Goal: Communication & Community: Connect with others

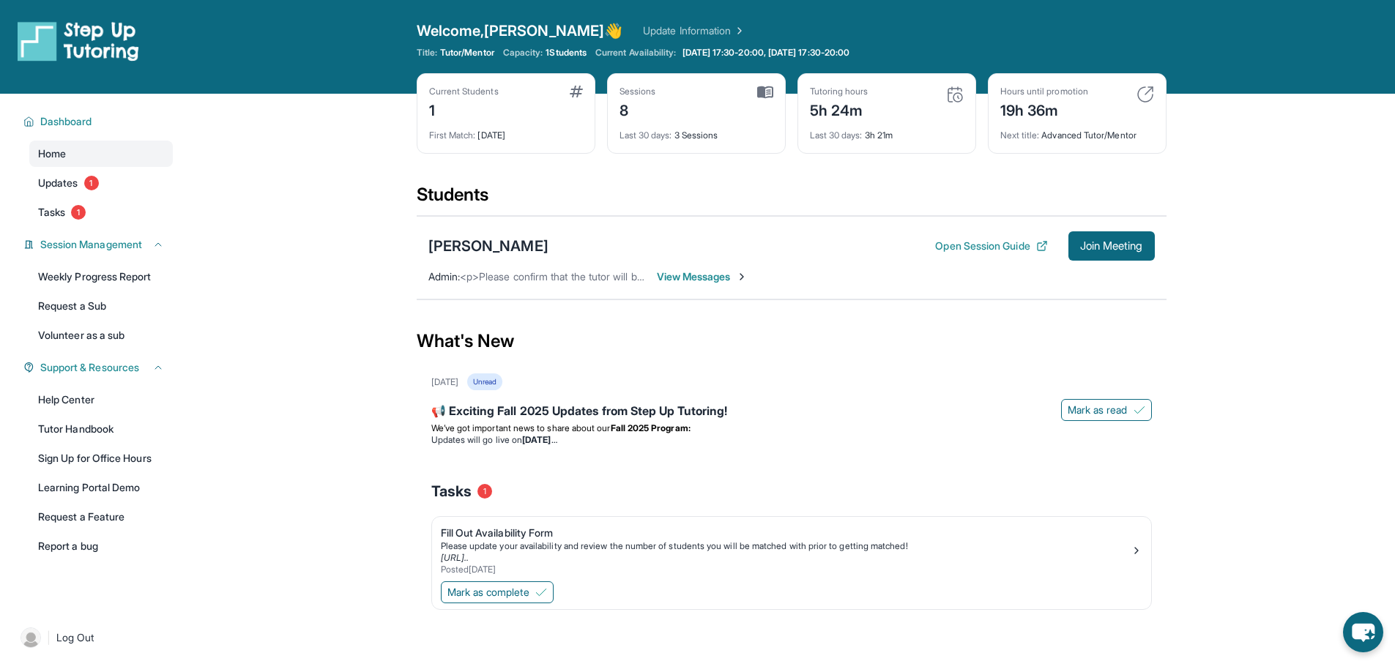
click at [716, 270] on span "View Messages" at bounding box center [703, 277] width 92 height 15
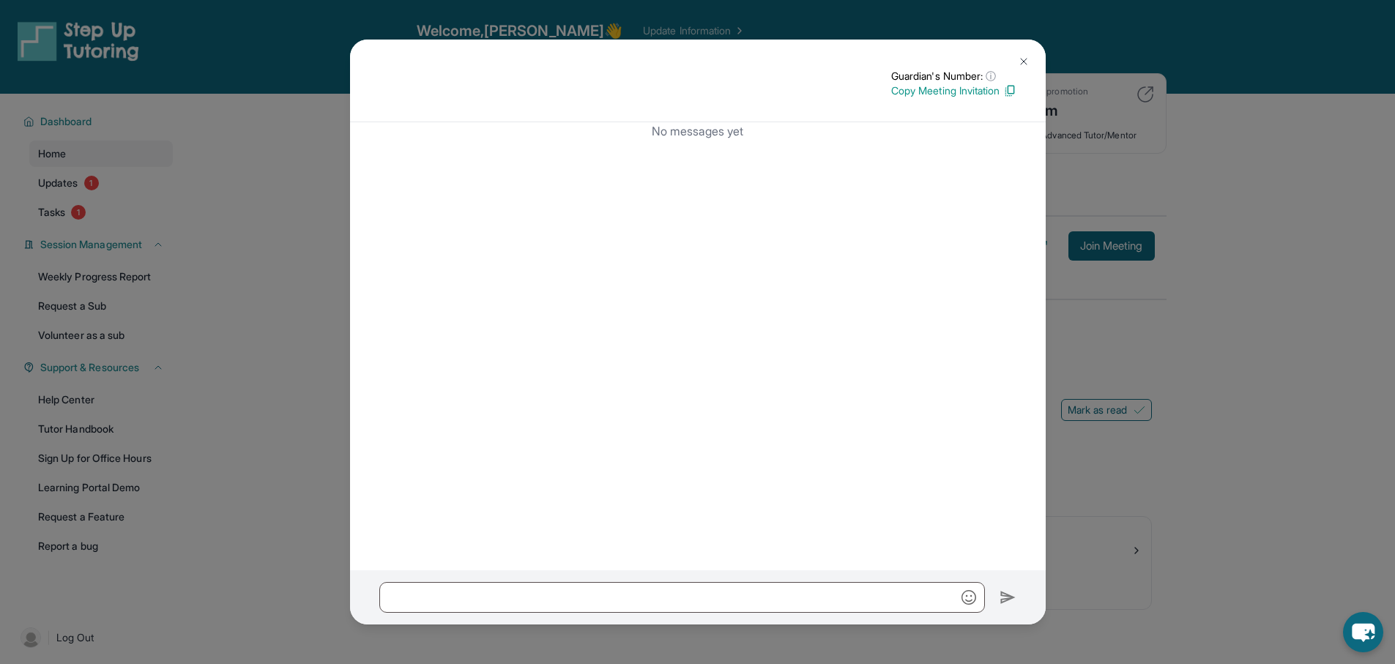
click at [1020, 59] on img at bounding box center [1024, 62] width 12 height 12
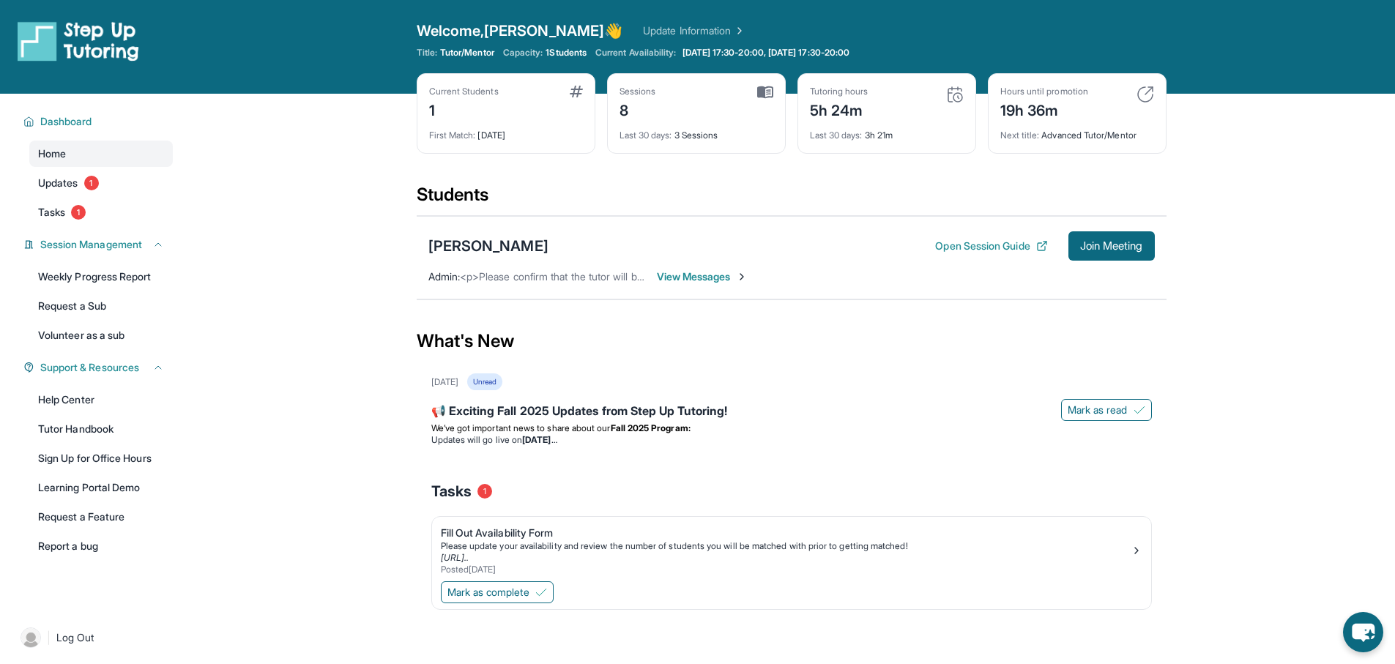
click at [1379, 352] on main "Current Students 1 First Match : [DATE] Sessions 8 Last 30 days : 3 Sessions Tu…" at bounding box center [792, 380] width 1208 height 572
